Goal: Find specific page/section: Find specific page/section

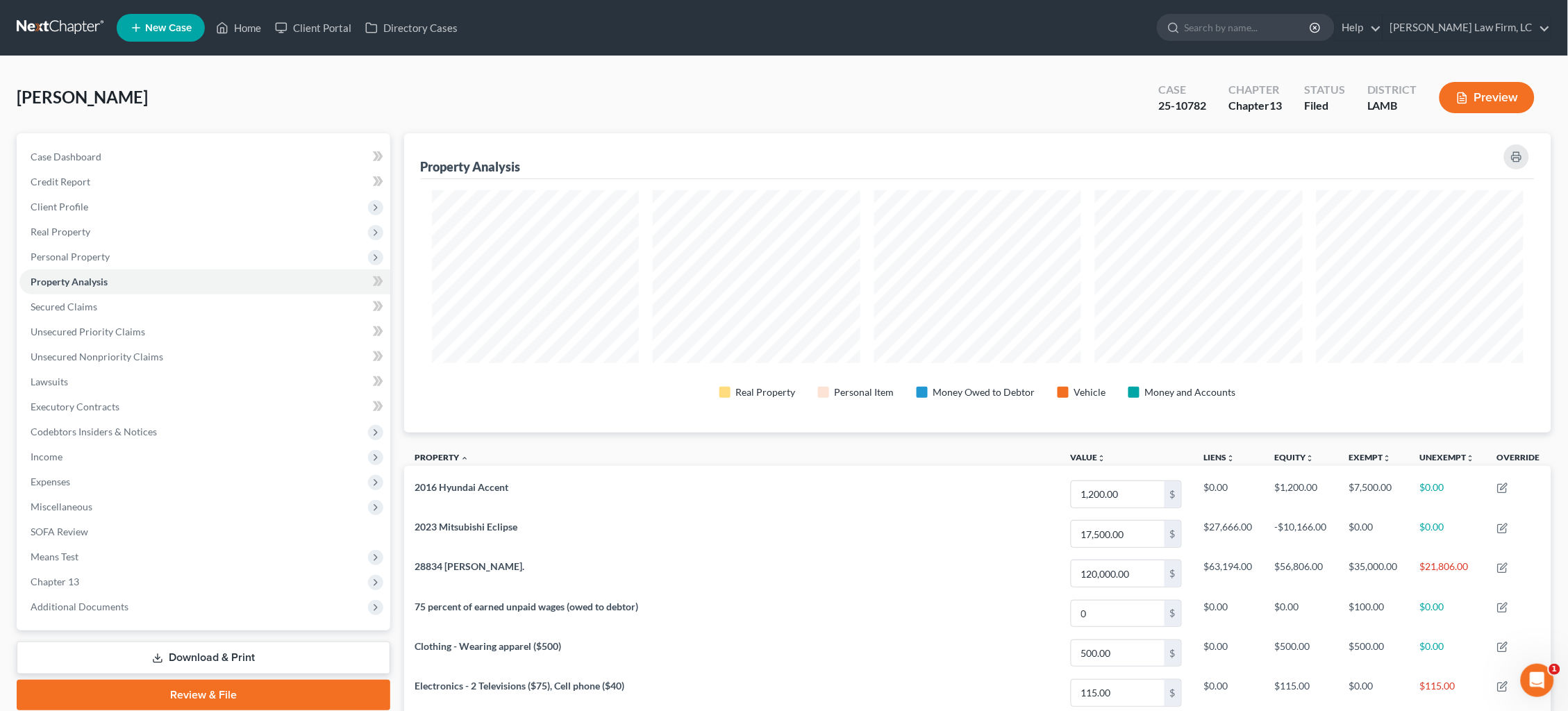
click at [63, 29] on link at bounding box center [61, 28] width 89 height 25
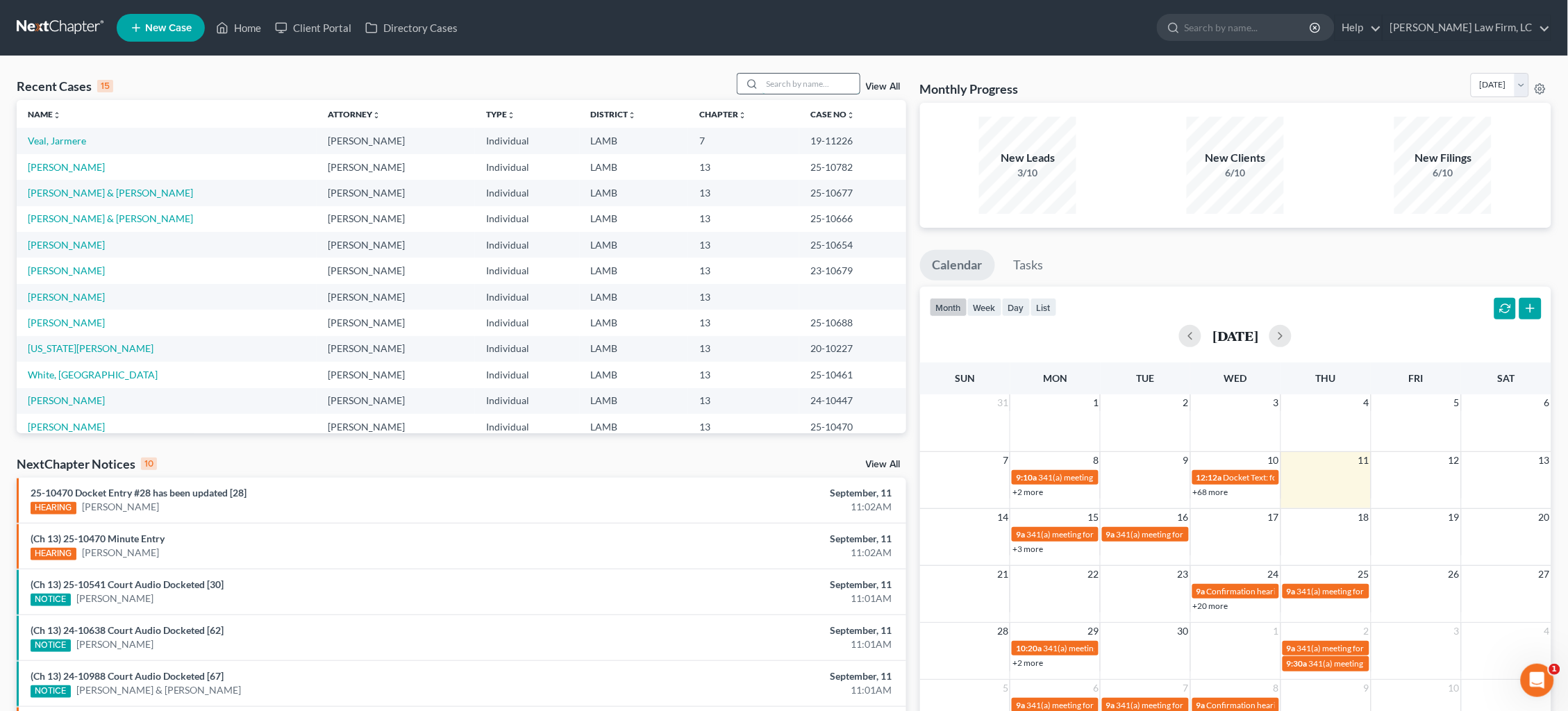
click at [793, 78] on input "search" at bounding box center [811, 84] width 97 height 20
type input "C"
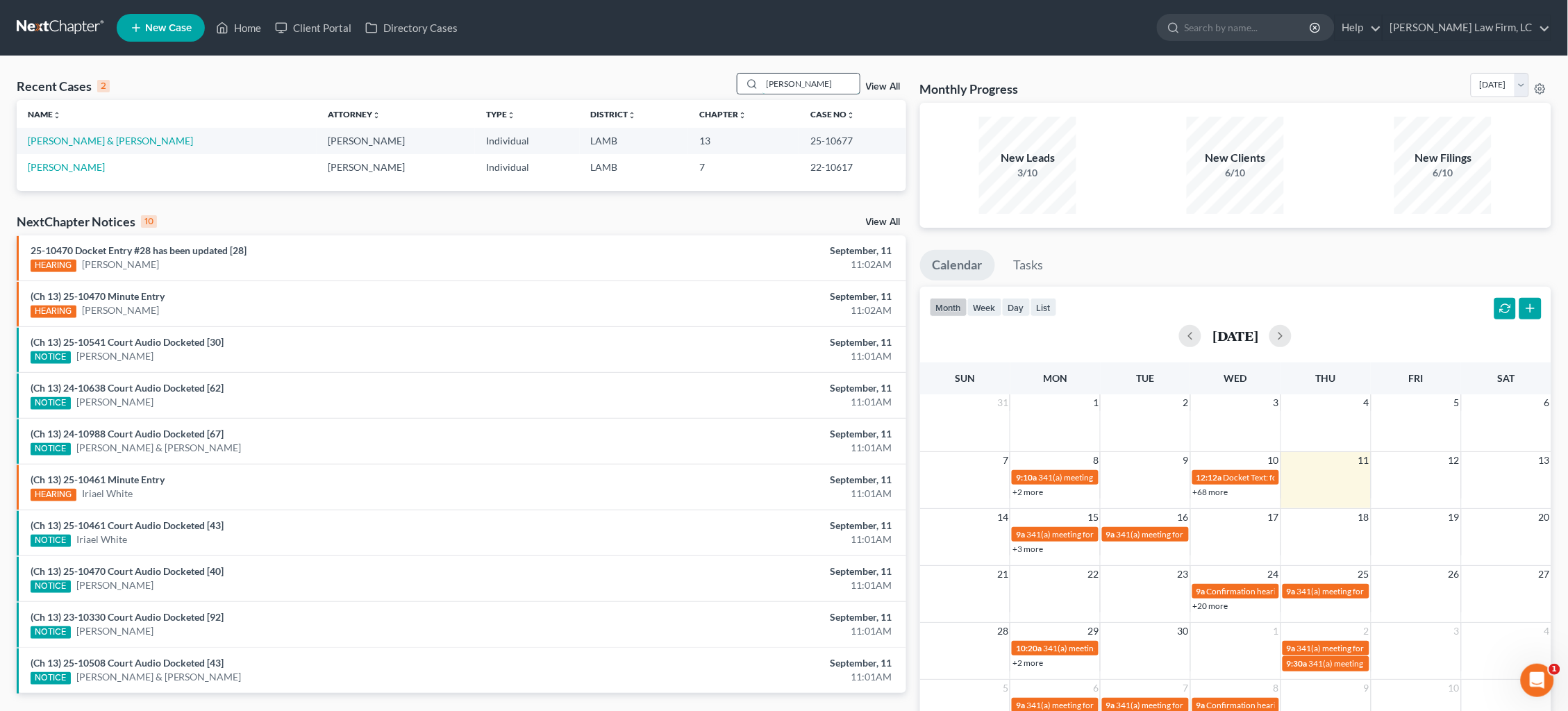
type input "Mitchell"
drag, startPoint x: 793, startPoint y: 78, endPoint x: 86, endPoint y: 145, distance: 710.2
click at [86, 145] on link "Mitchell, Paul & Kay" at bounding box center [111, 141] width 165 height 12
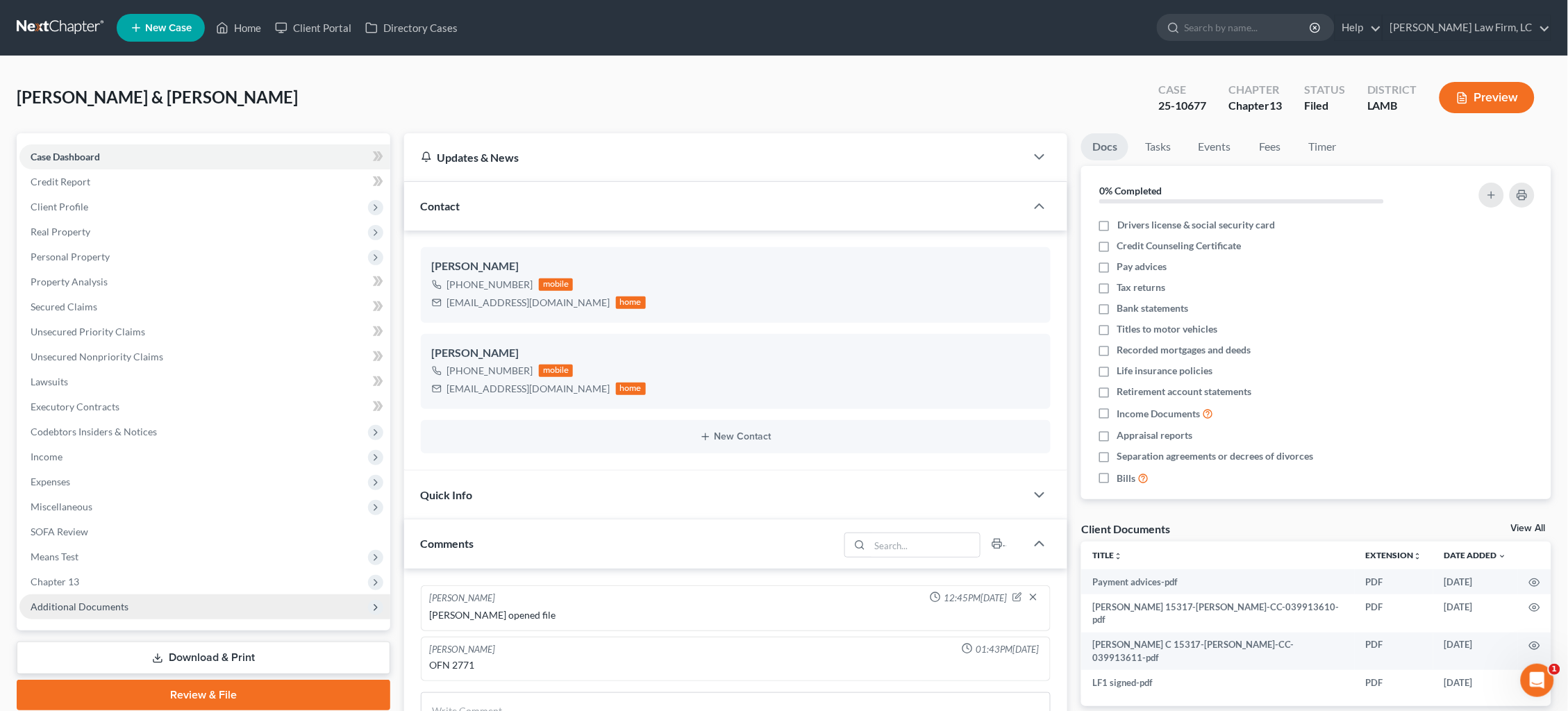
click at [162, 594] on span "Additional Documents" at bounding box center [205, 607] width 371 height 25
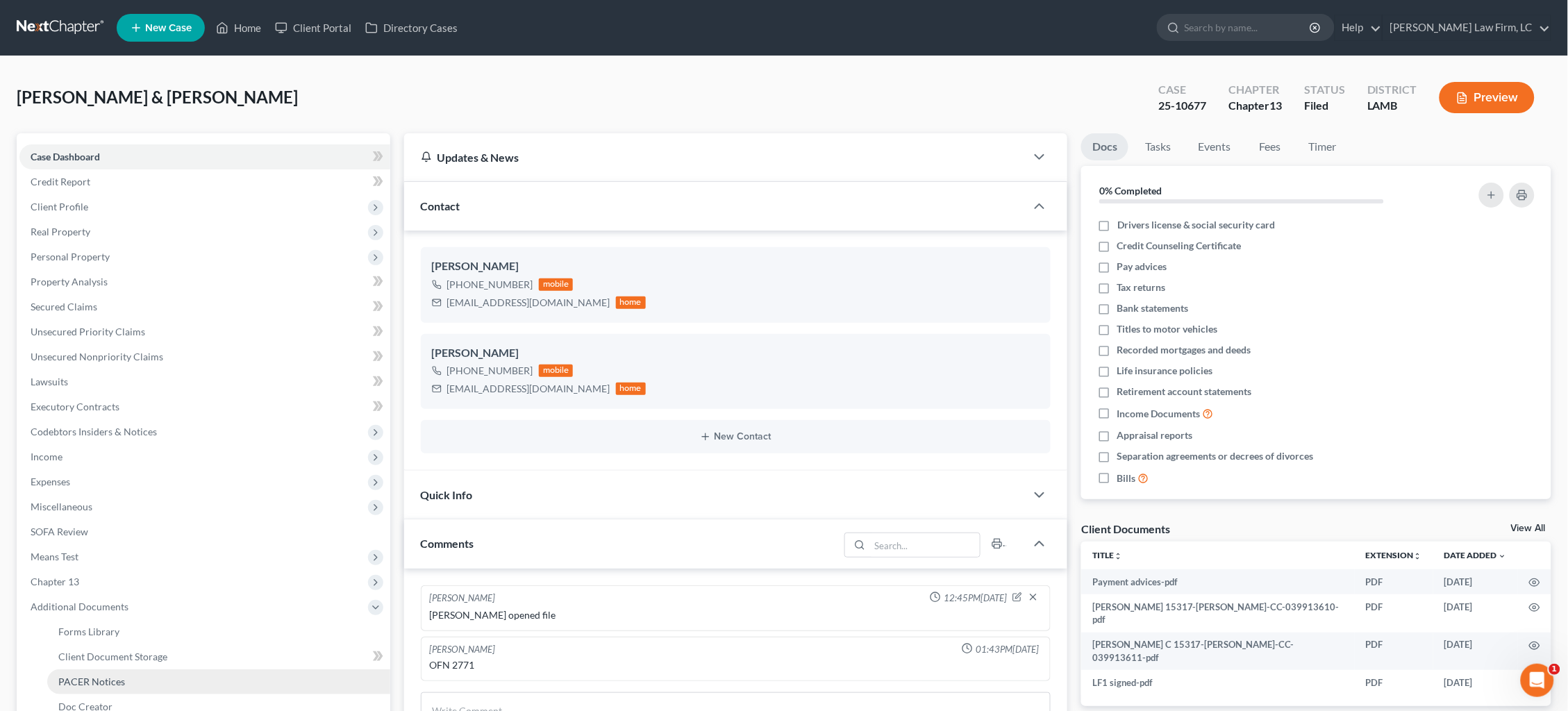
click at [147, 669] on link "PACER Notices" at bounding box center [218, 682] width 343 height 25
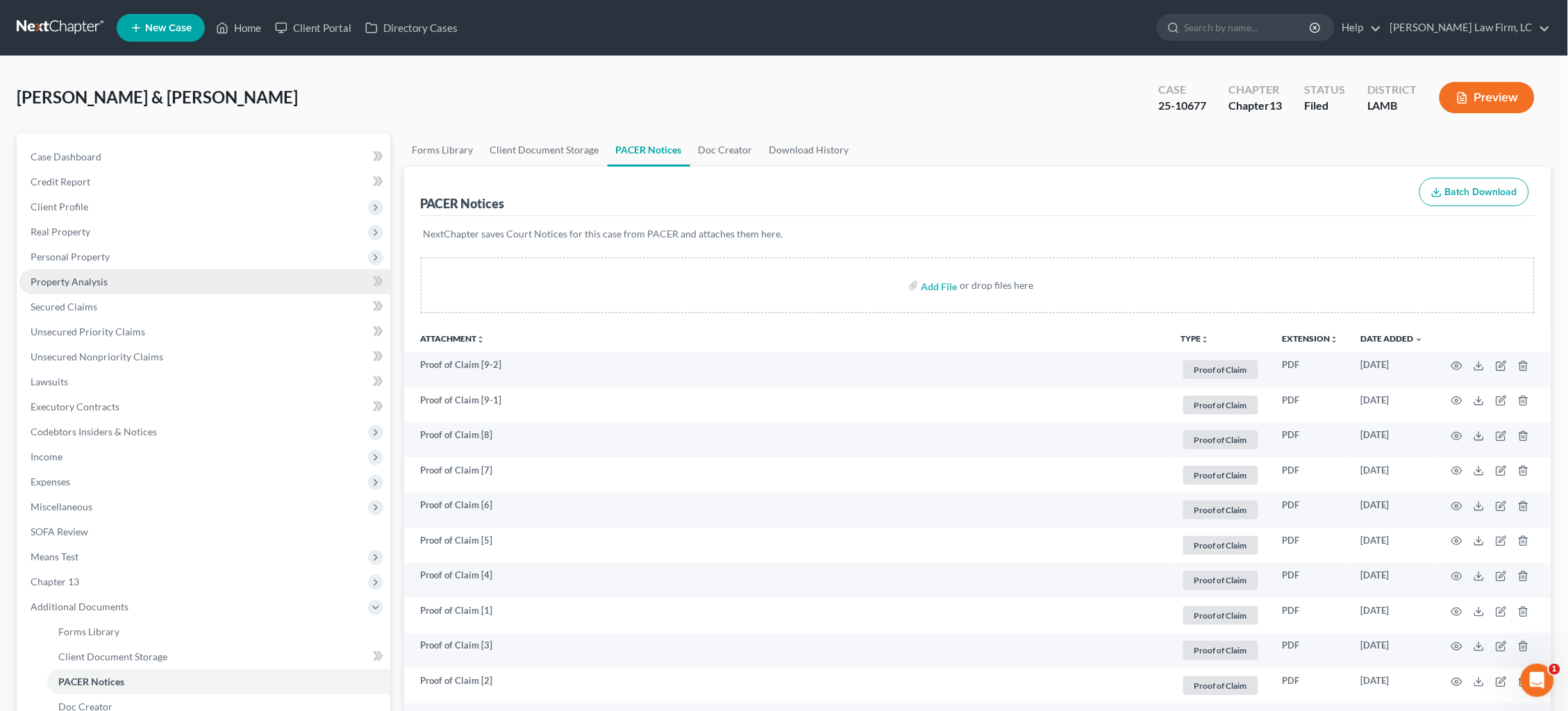
click at [128, 272] on link "Property Analysis" at bounding box center [205, 282] width 371 height 25
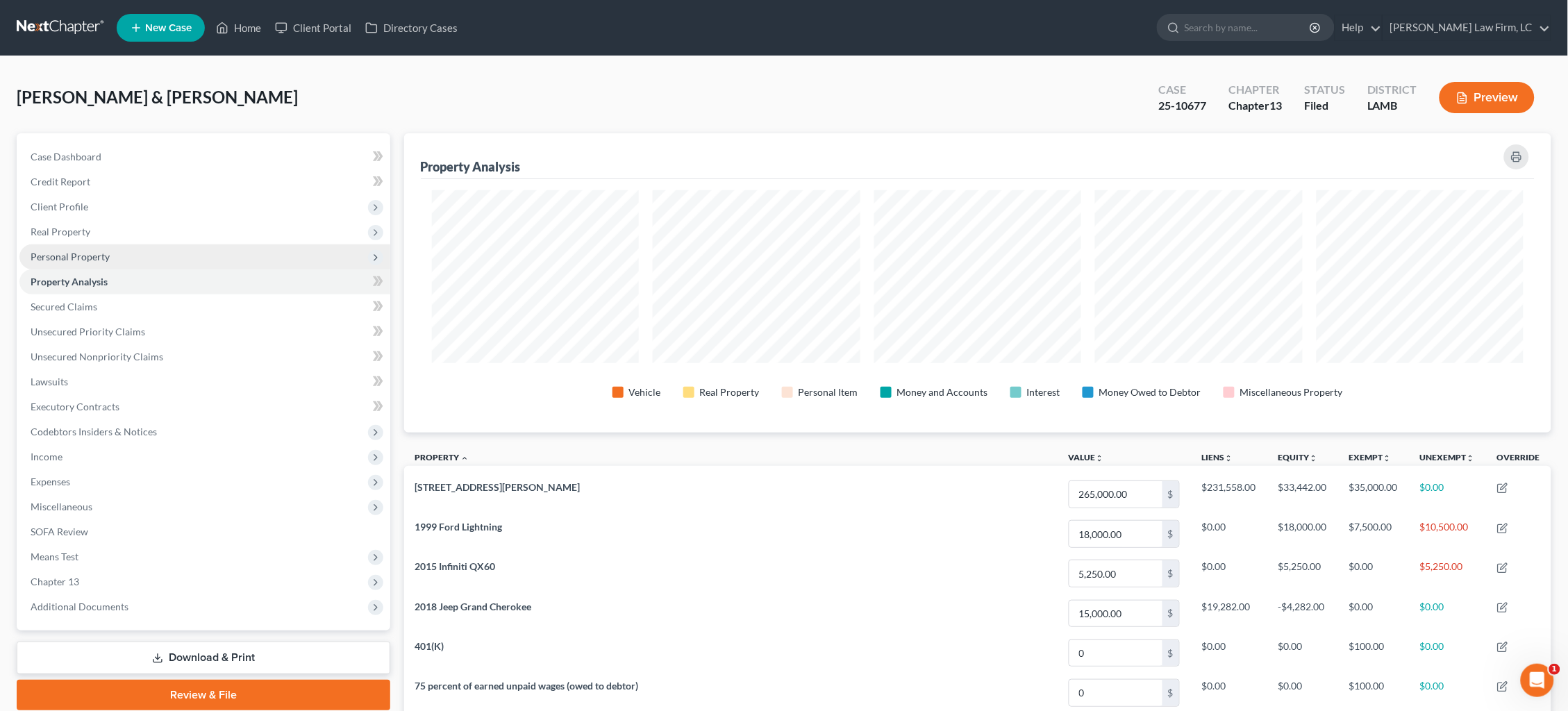
scroll to position [298, 1147]
click at [135, 257] on span "Personal Property" at bounding box center [205, 257] width 371 height 25
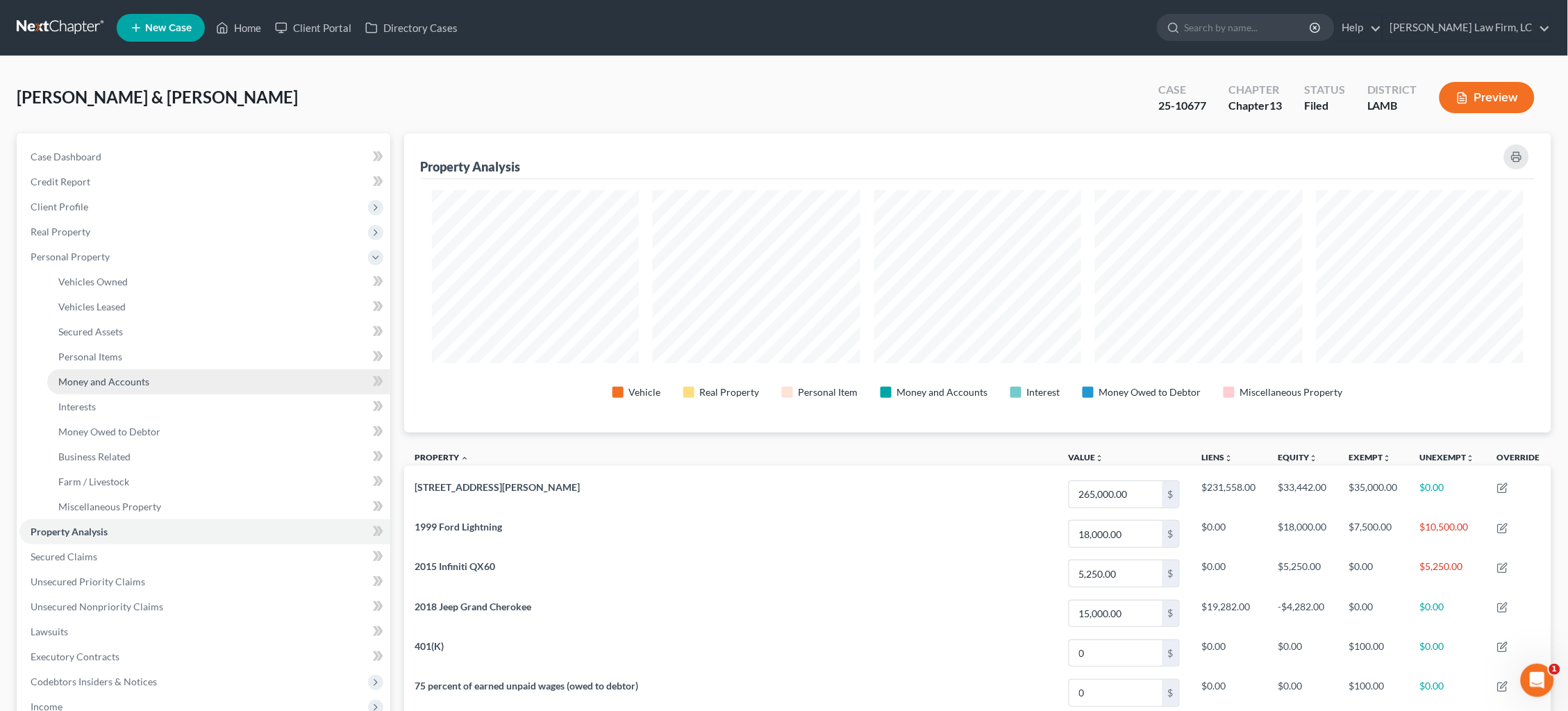
click at [146, 376] on span "Money and Accounts" at bounding box center [104, 382] width 91 height 12
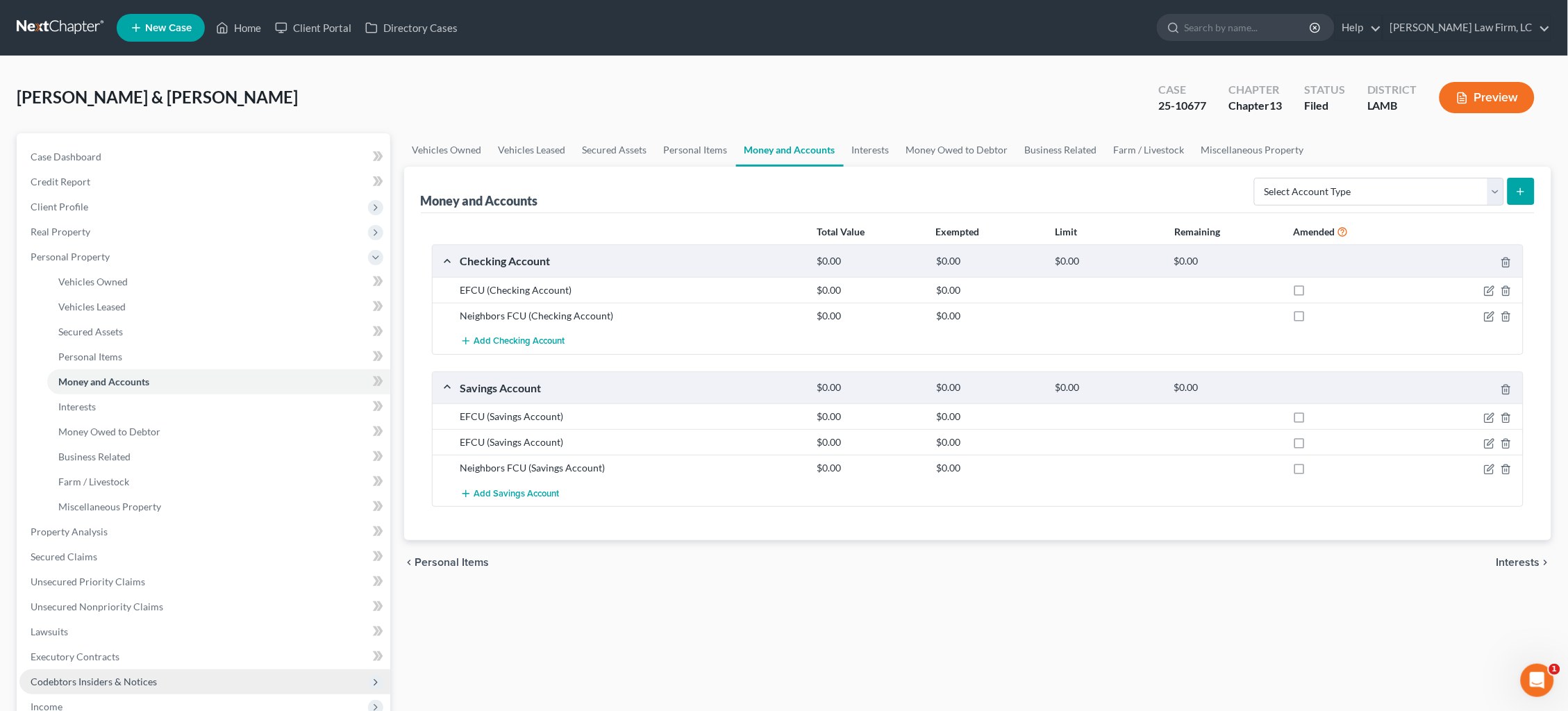
scroll to position [1, 0]
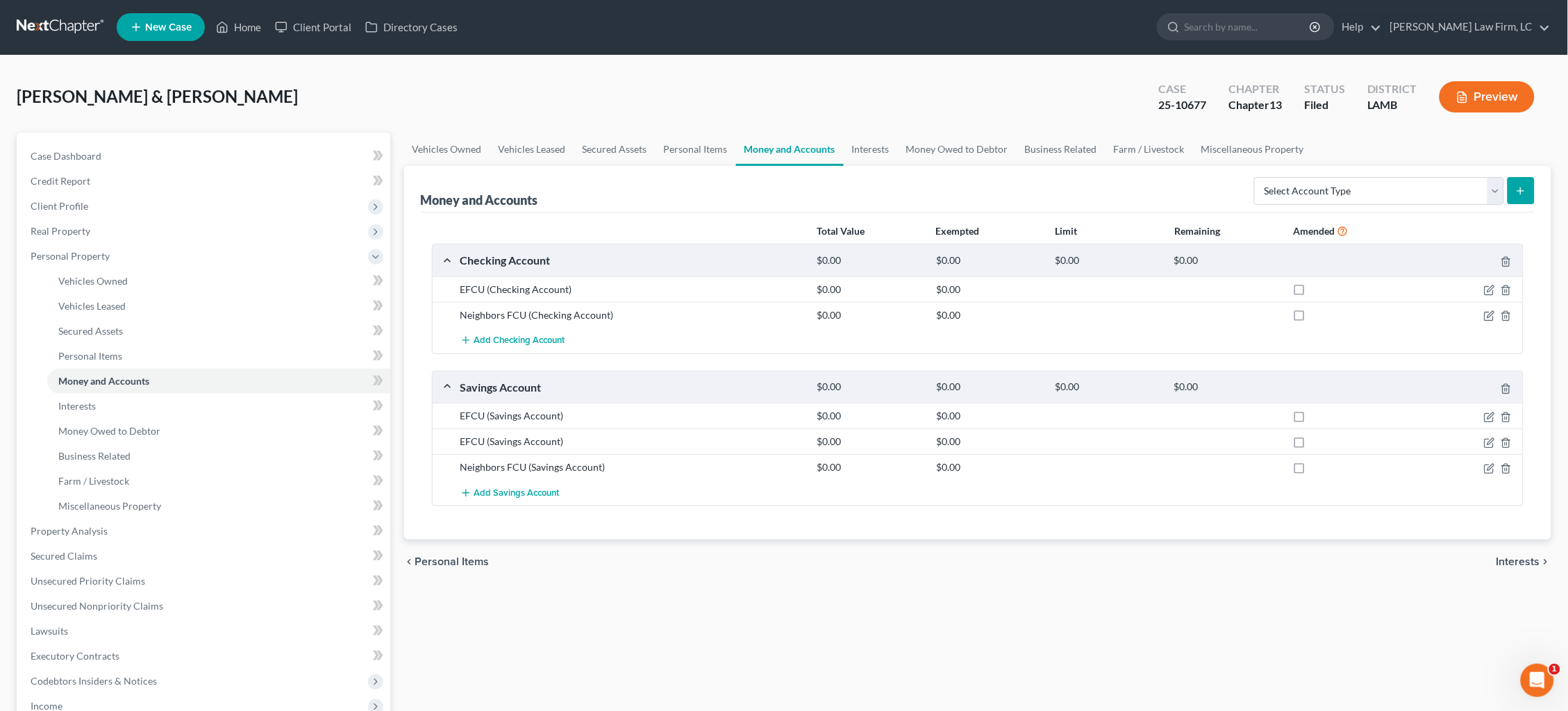
click at [48, 25] on link at bounding box center [61, 27] width 89 height 25
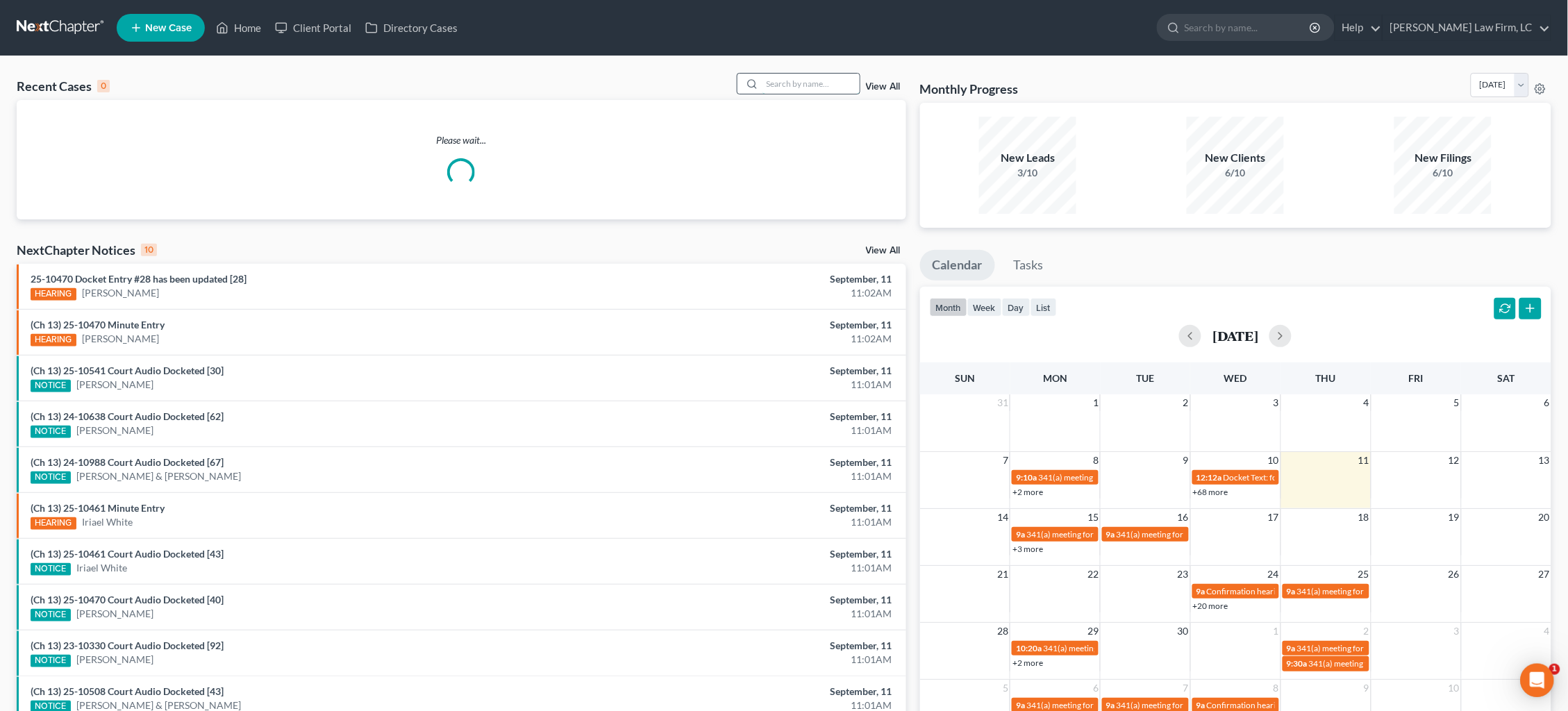
click at [827, 85] on input "search" at bounding box center [811, 84] width 97 height 20
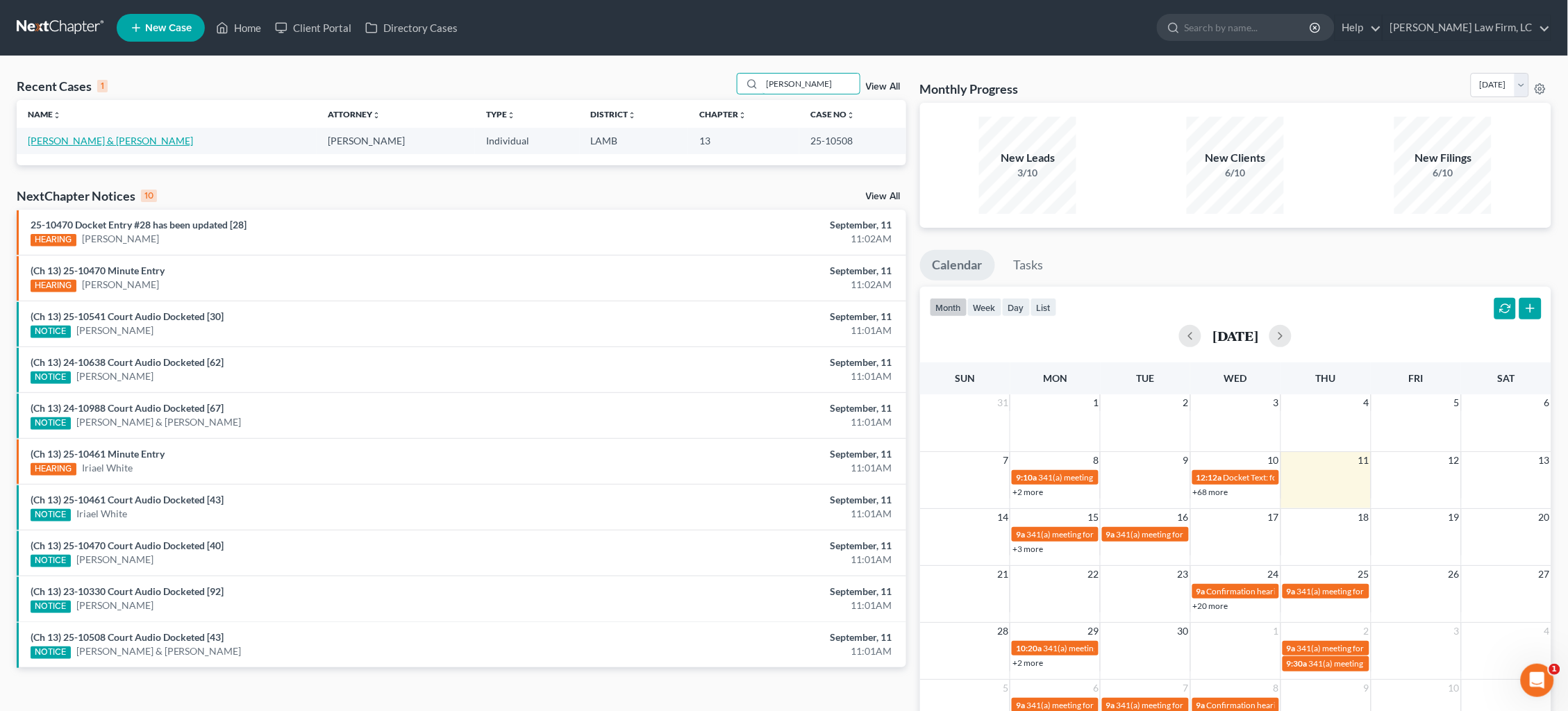
type input "Toney"
click at [73, 137] on link "Toney, Michael & Traci" at bounding box center [111, 141] width 165 height 12
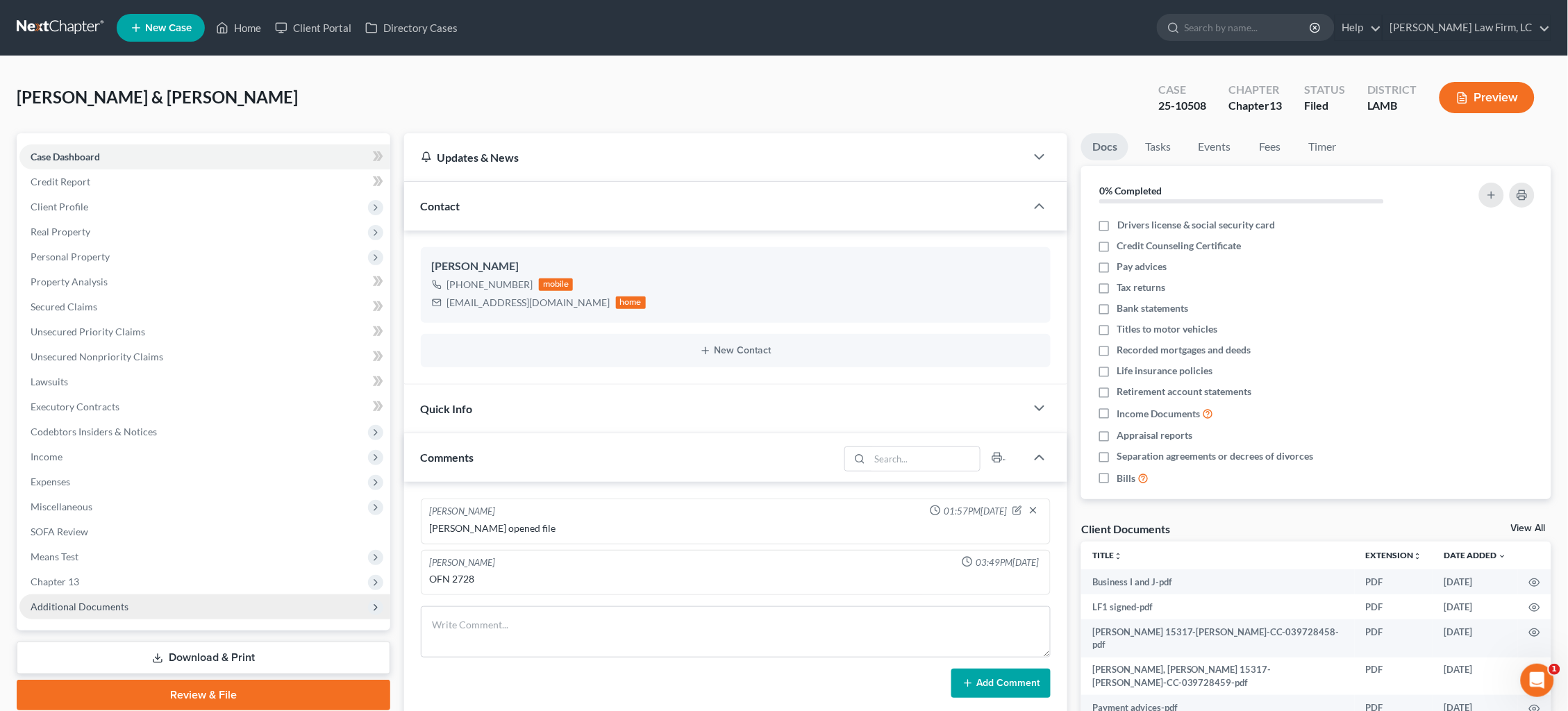
drag, startPoint x: 212, startPoint y: 589, endPoint x: 203, endPoint y: 583, distance: 10.8
click at [209, 594] on span "Additional Documents" at bounding box center [205, 607] width 371 height 25
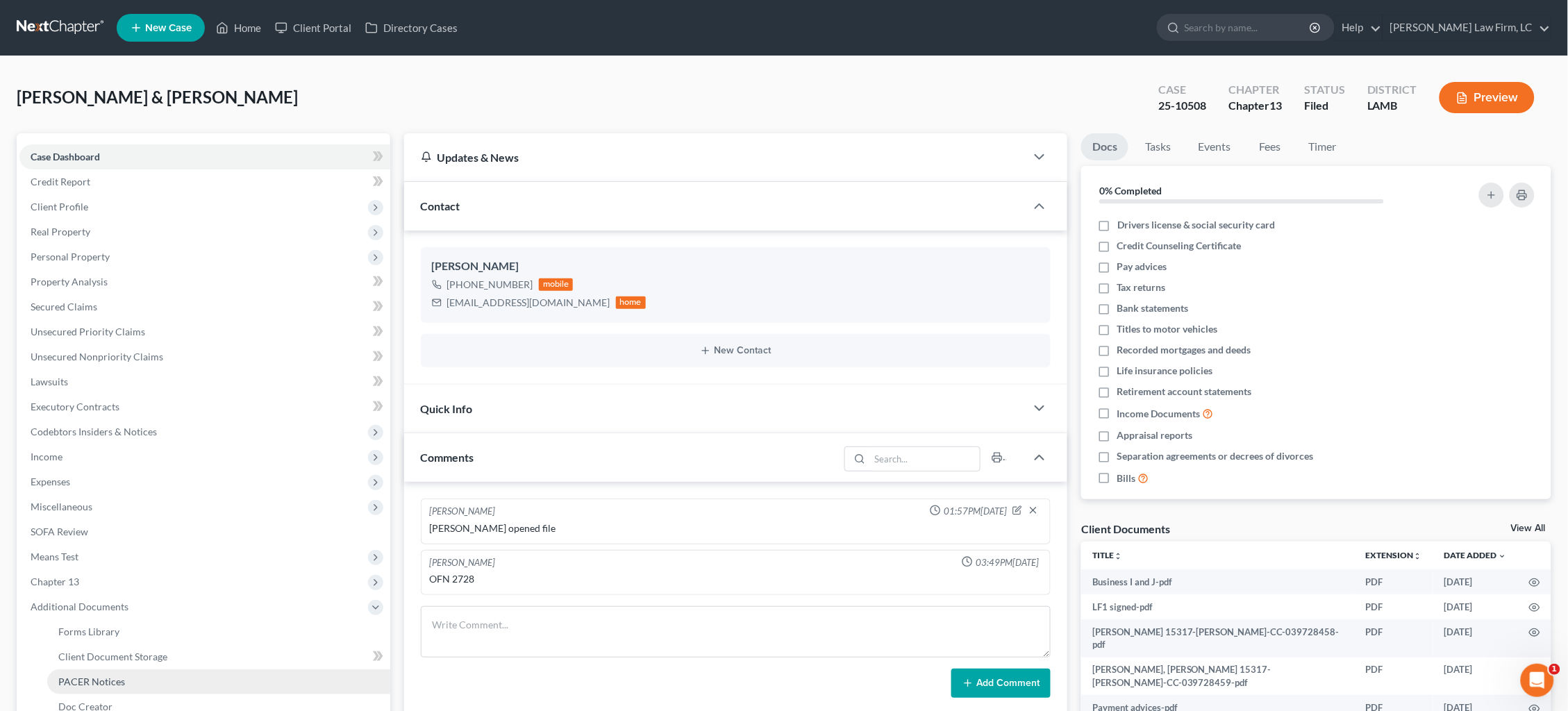
click at [136, 669] on link "PACER Notices" at bounding box center [218, 682] width 343 height 25
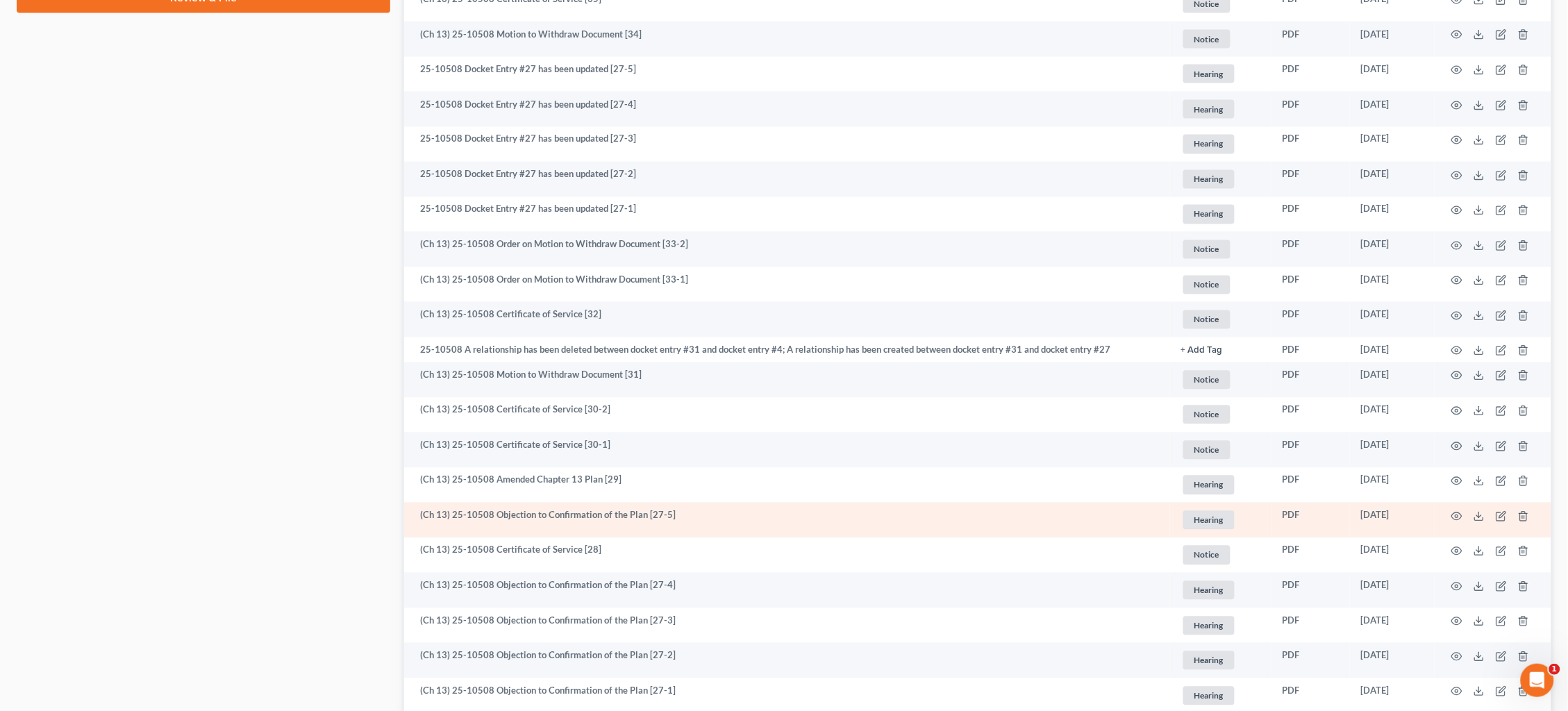
scroll to position [826, 0]
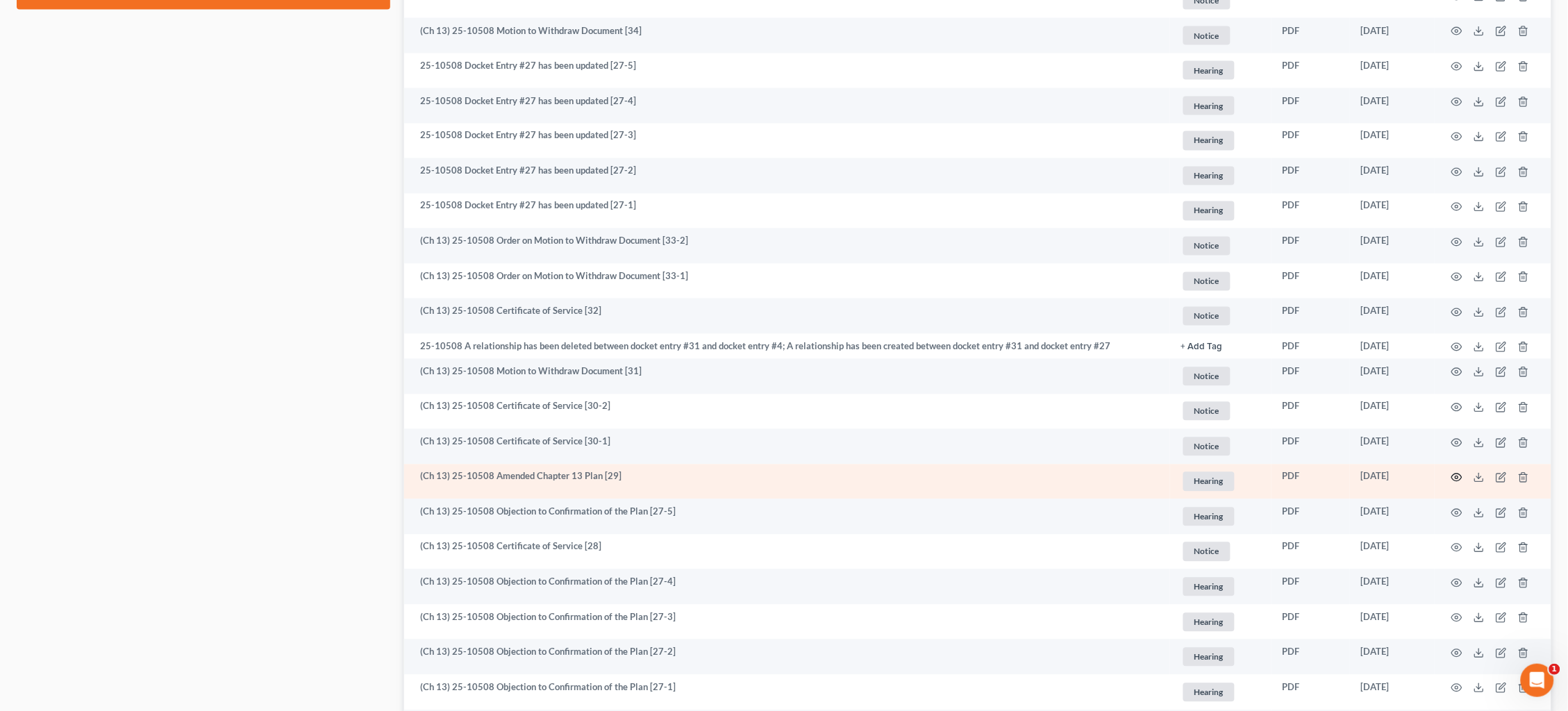
click at [1456, 472] on icon "button" at bounding box center [1455, 477] width 11 height 11
